Goal: Obtain resource: Download file/media

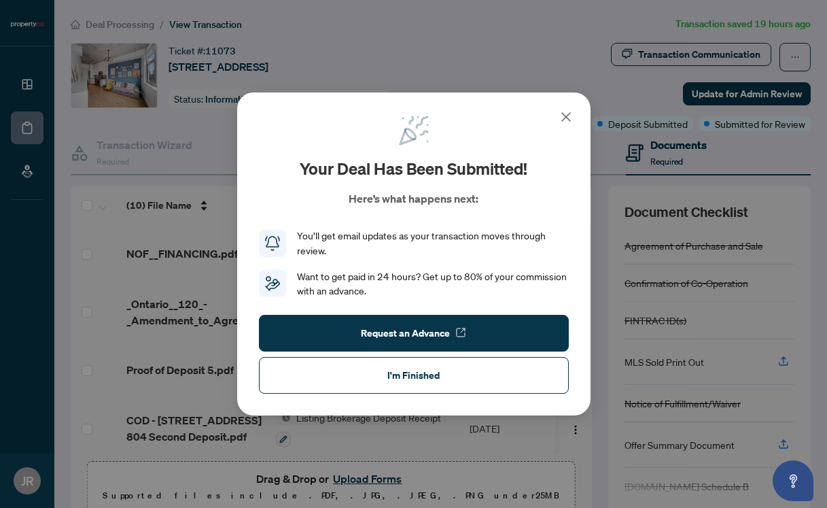
click at [563, 119] on icon at bounding box center [566, 117] width 8 height 8
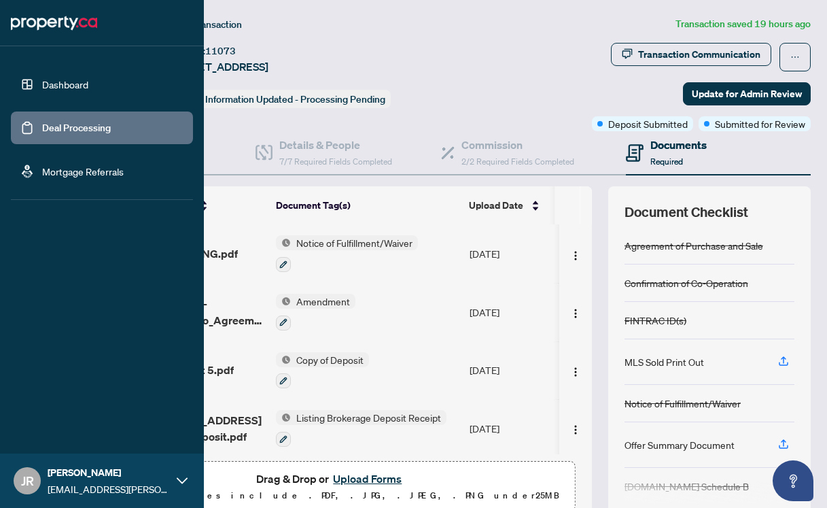
click at [42, 122] on link "Deal Processing" at bounding box center [76, 128] width 69 height 12
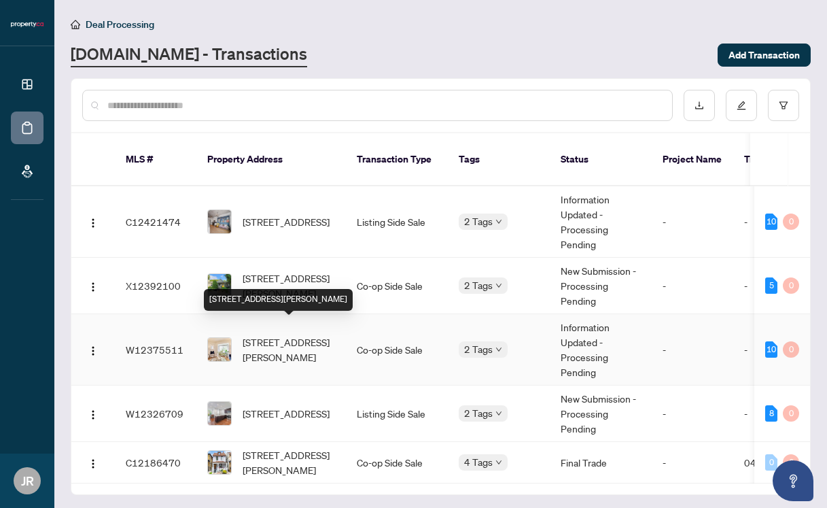
click at [294, 334] on span "289 Harvie Ave, Toronto, Ontario M6E 4L1, Canada" at bounding box center [289, 349] width 92 height 30
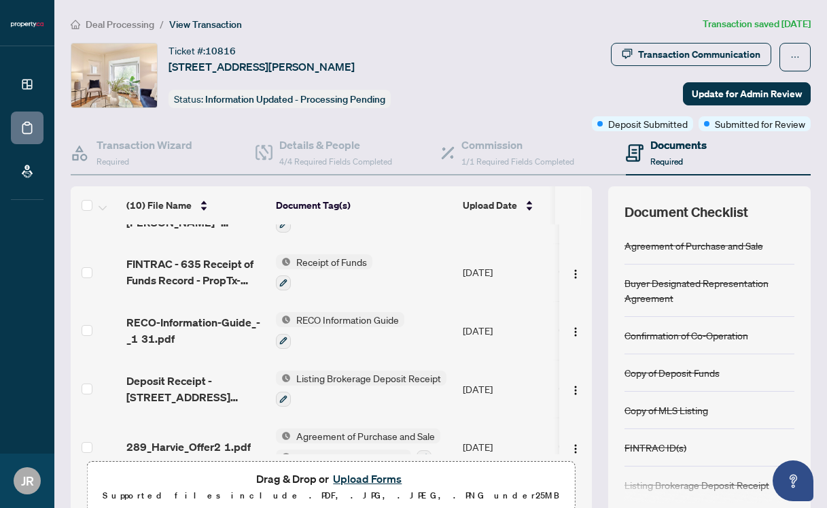
scroll to position [276, 0]
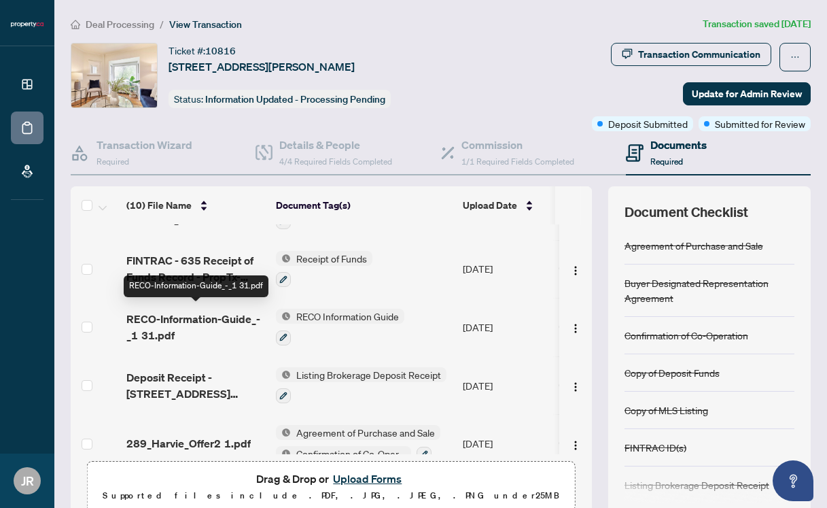
click at [197, 317] on span "RECO-Information-Guide_-_1 31.pdf" at bounding box center [195, 327] width 139 height 33
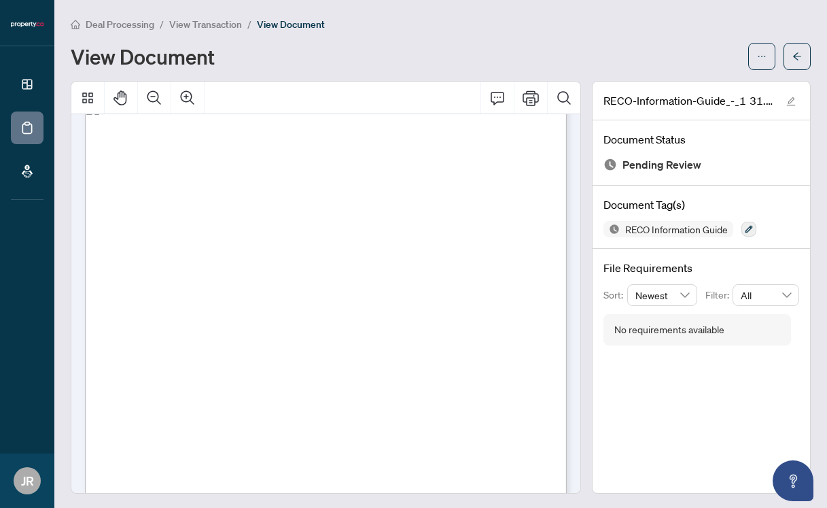
scroll to position [7944, 0]
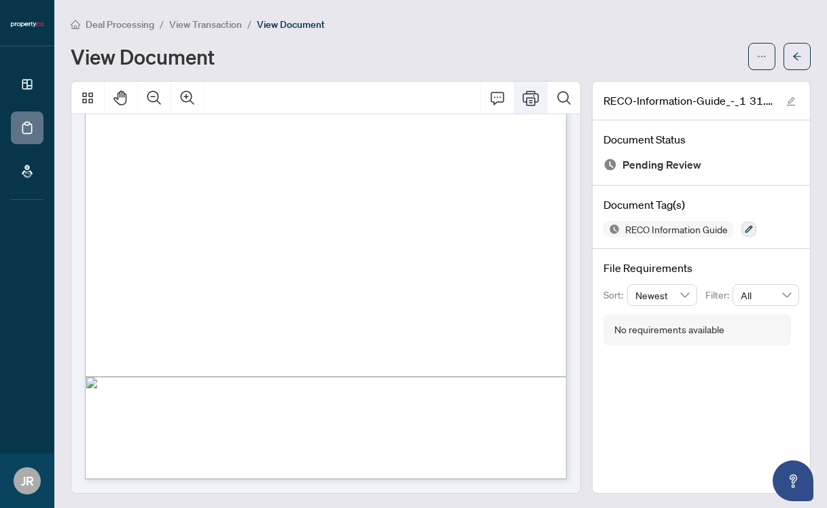
click at [532, 95] on icon "Print" at bounding box center [531, 98] width 16 height 16
